Goal: Information Seeking & Learning: Understand process/instructions

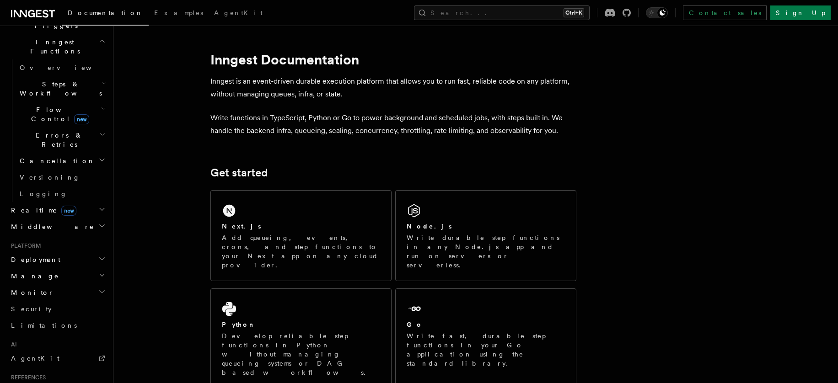
scroll to position [226, 0]
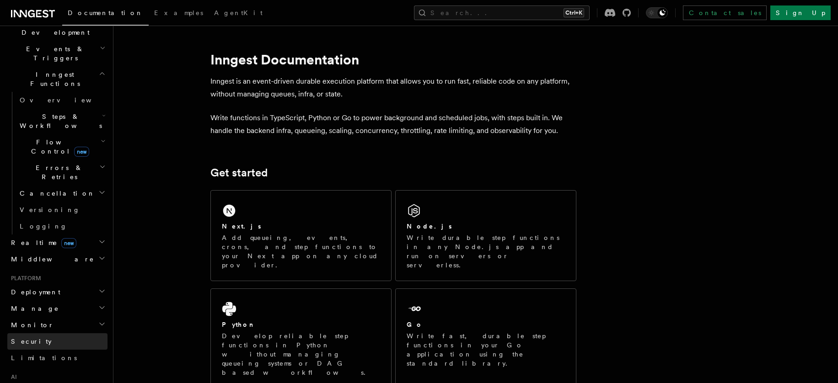
click at [20, 338] on span "Security" at bounding box center [31, 341] width 41 height 7
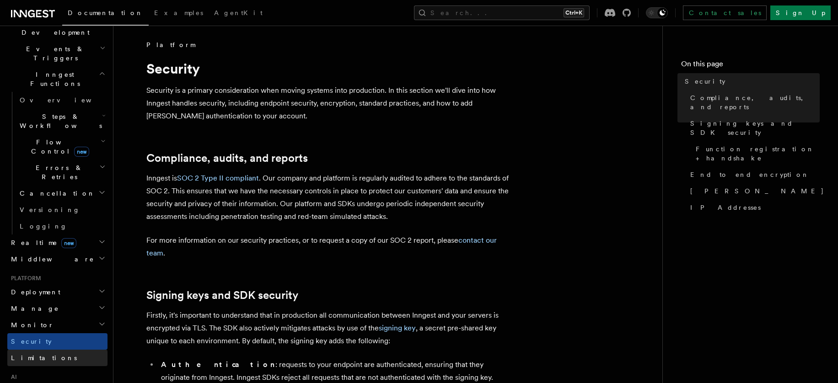
click at [20, 354] on span "Limitations" at bounding box center [44, 357] width 66 height 7
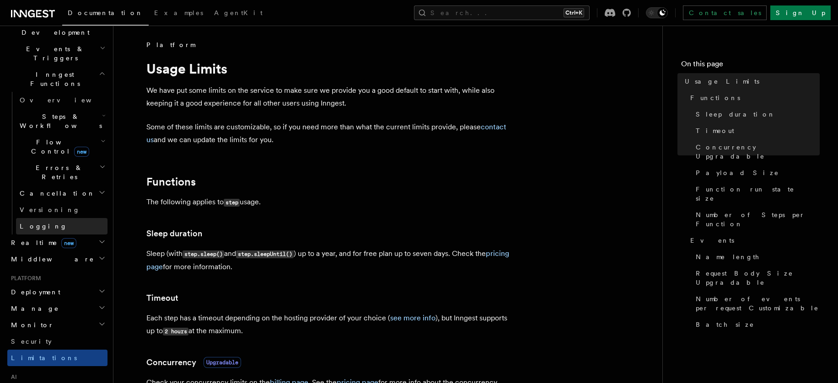
click at [27, 223] on span "Logging" at bounding box center [44, 226] width 48 height 7
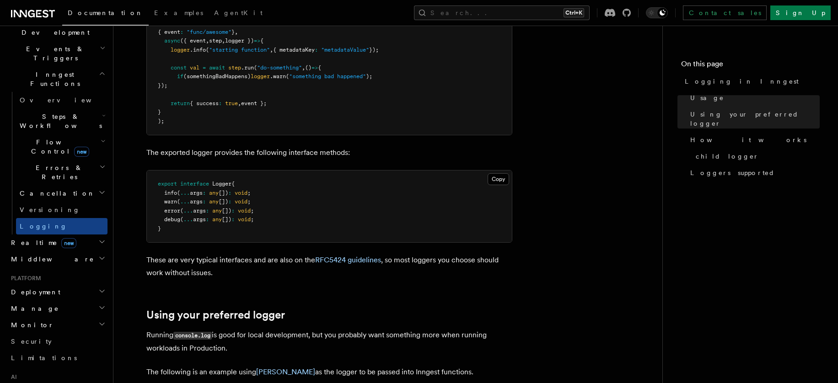
scroll to position [427, 0]
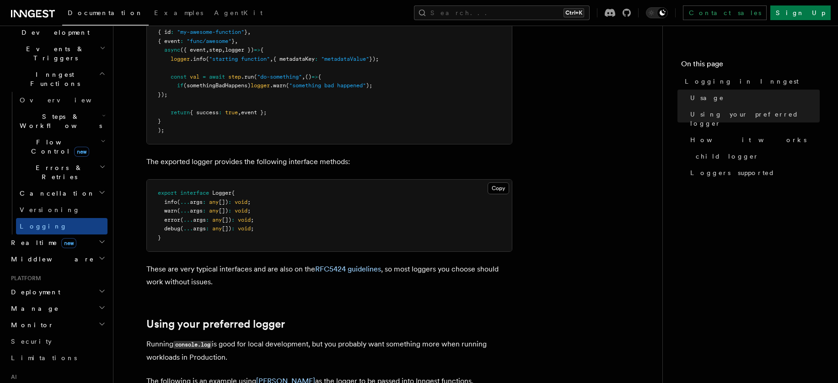
click at [98, 238] on icon "button" at bounding box center [101, 241] width 7 height 7
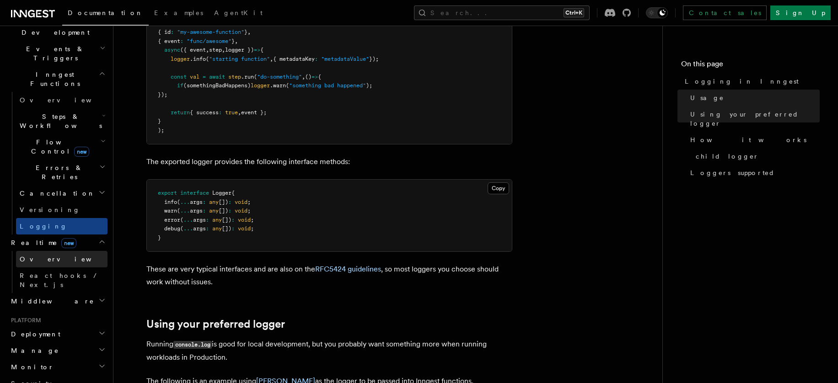
click at [69, 251] on link "Overview" at bounding box center [61, 259] width 91 height 16
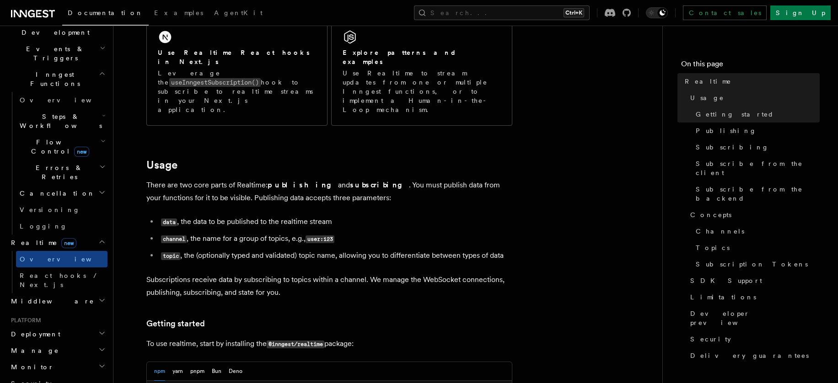
scroll to position [244, 0]
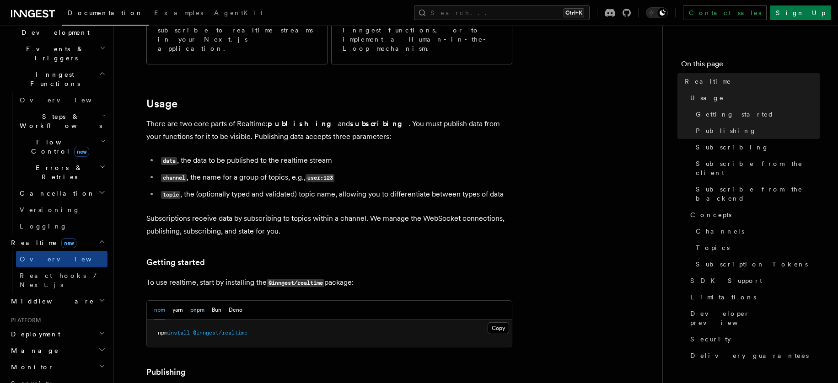
click at [193, 301] on button "pnpm" at bounding box center [197, 310] width 14 height 19
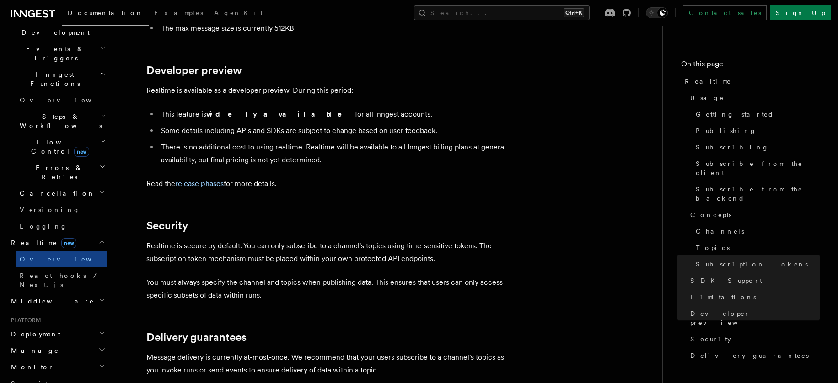
scroll to position [2987, 0]
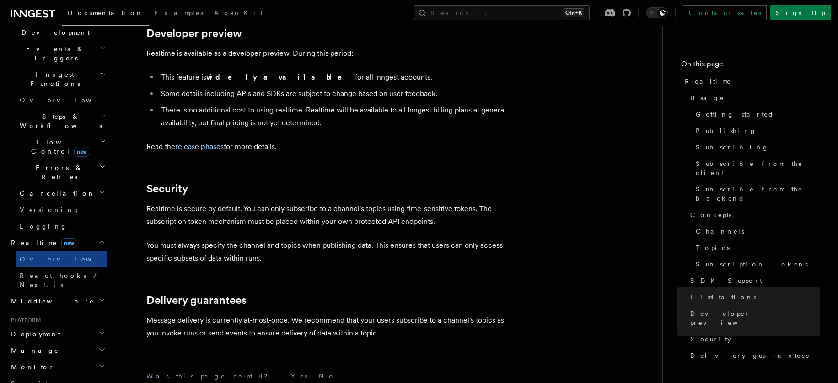
click at [100, 299] on icon "button" at bounding box center [102, 300] width 5 height 2
click at [78, 310] on link "Overview" at bounding box center [61, 318] width 91 height 16
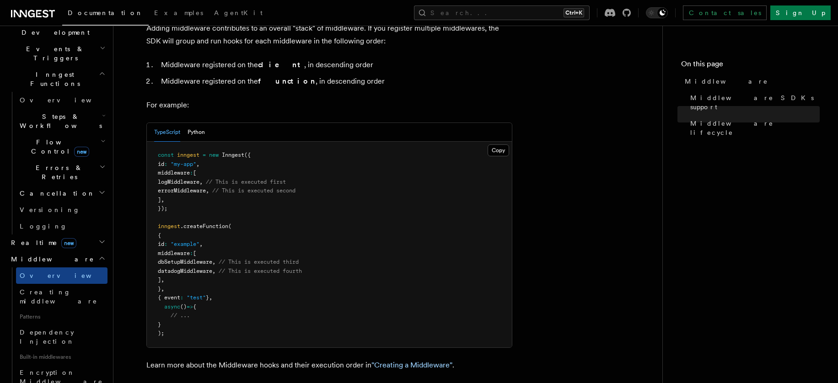
scroll to position [488, 0]
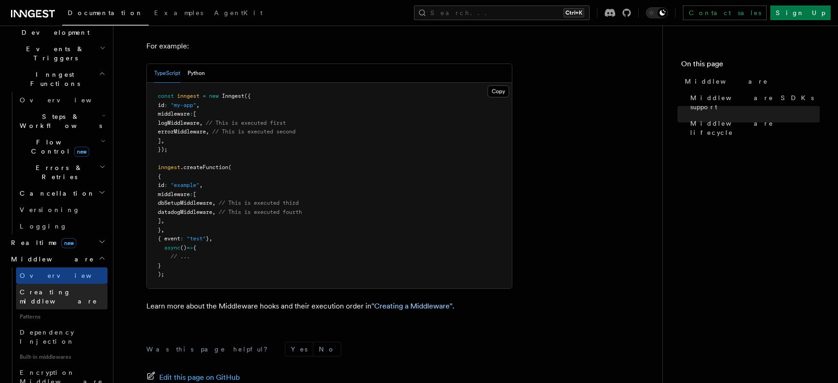
click at [72, 289] on span "Creating middleware" at bounding box center [59, 297] width 78 height 16
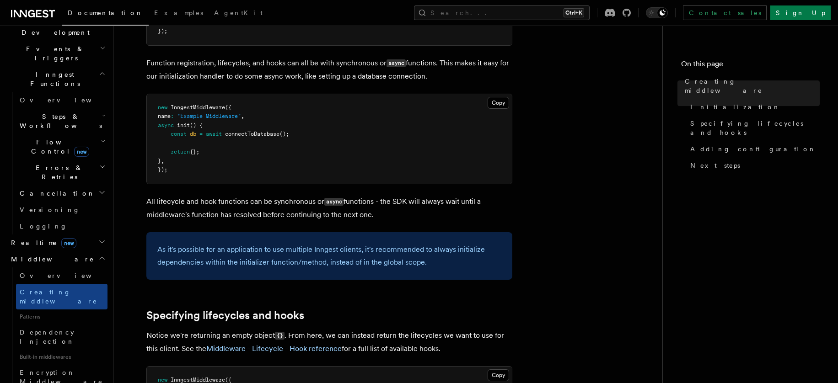
scroll to position [488, 0]
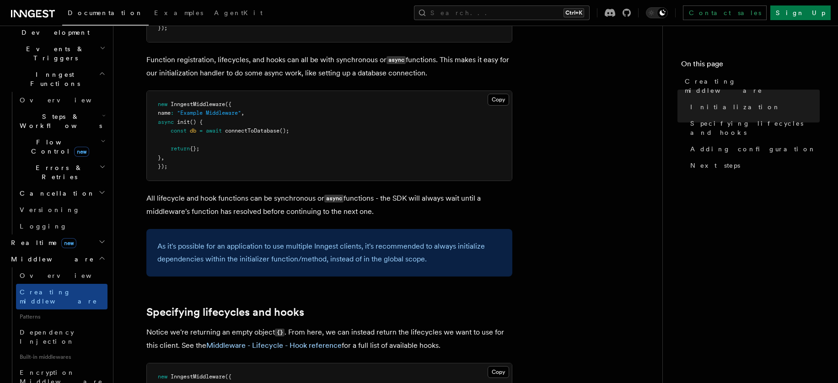
click at [833, 186] on nav "On this page Creating middleware Initialization Specifying lifecycles and hooks…" at bounding box center [750, 205] width 176 height 358
